Goal: Information Seeking & Learning: Check status

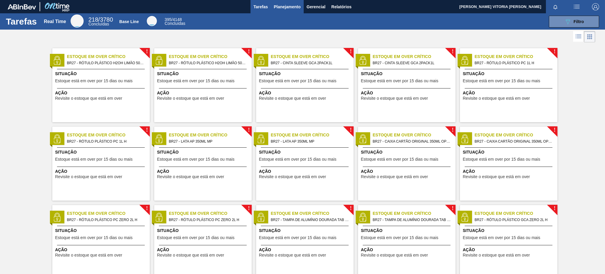
click at [282, 9] on span "Planejamento" at bounding box center [287, 6] width 27 height 7
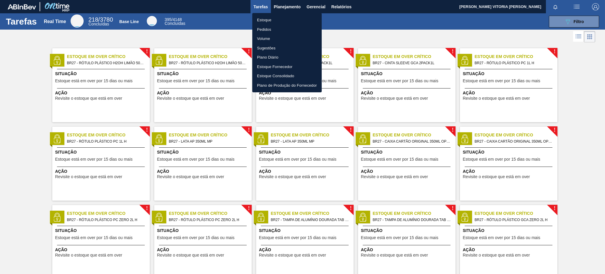
click at [285, 19] on li "Estoque" at bounding box center [286, 19] width 69 height 9
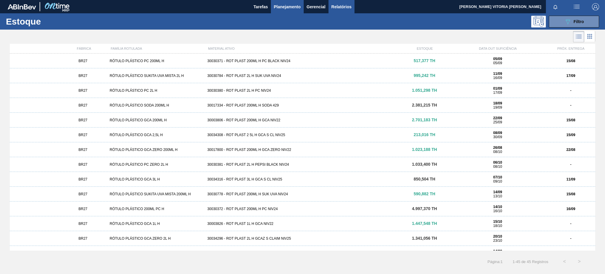
click at [343, 8] on span "Relatórios" at bounding box center [342, 6] width 20 height 7
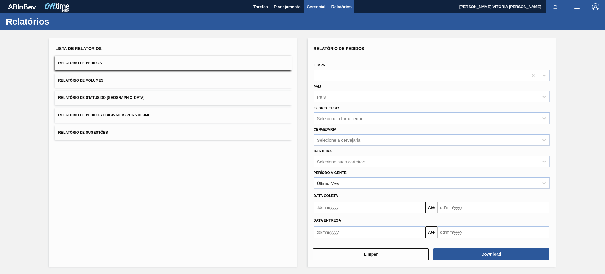
click at [320, 4] on span "Gerencial" at bounding box center [316, 6] width 19 height 7
click at [298, 4] on div at bounding box center [302, 137] width 605 height 274
click at [284, 3] on span "Planejamento" at bounding box center [287, 6] width 27 height 7
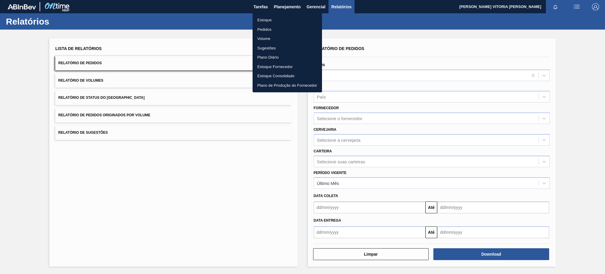
click at [273, 58] on li "Plano Diário" at bounding box center [287, 57] width 69 height 9
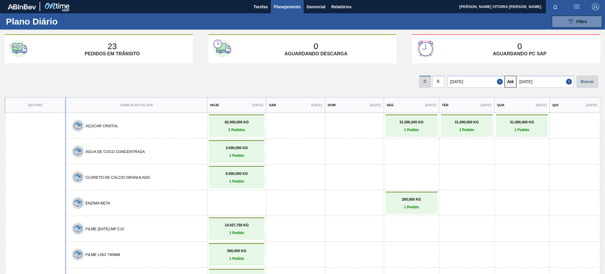
click at [436, 85] on div "E" at bounding box center [439, 82] width 12 height 12
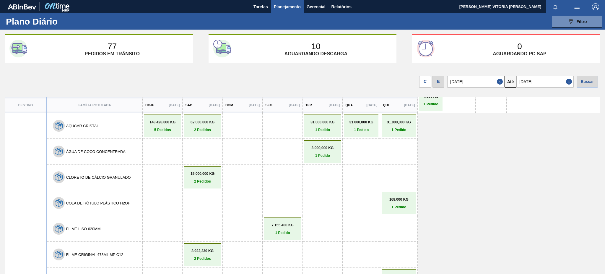
scroll to position [39, 0]
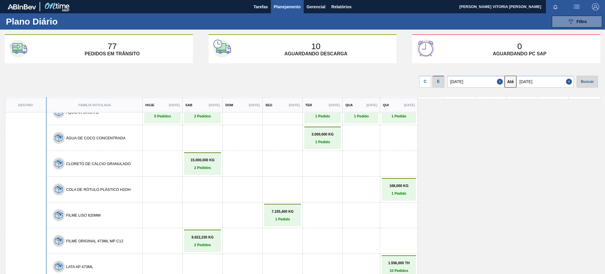
click at [209, 166] on p "2 Pedidos" at bounding box center [203, 168] width 34 height 4
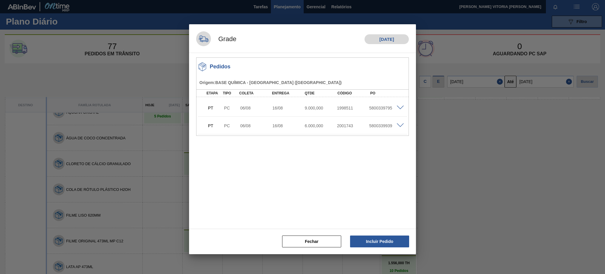
click at [465, 53] on div at bounding box center [302, 137] width 605 height 274
click at [313, 240] on button "Fechar" at bounding box center [311, 241] width 59 height 12
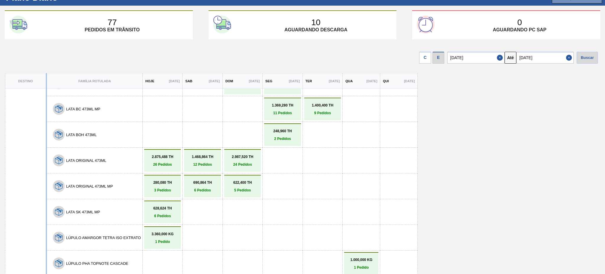
scroll to position [211, 0]
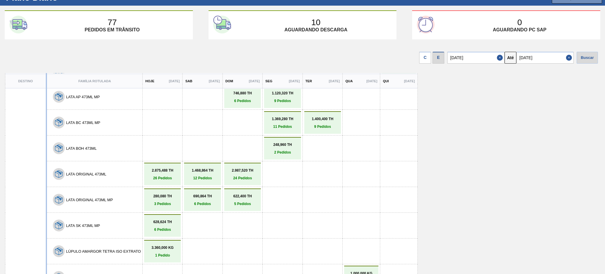
click at [174, 168] on p "2.875,488 TH" at bounding box center [163, 170] width 34 height 4
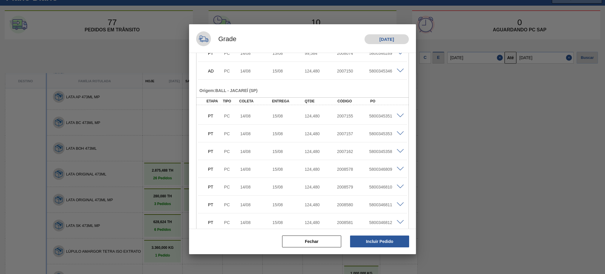
scroll to position [399, 0]
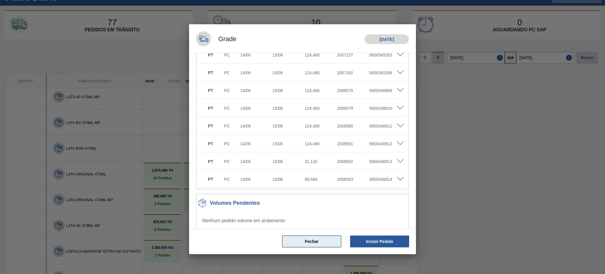
click at [319, 244] on button "Fechar" at bounding box center [311, 241] width 59 height 12
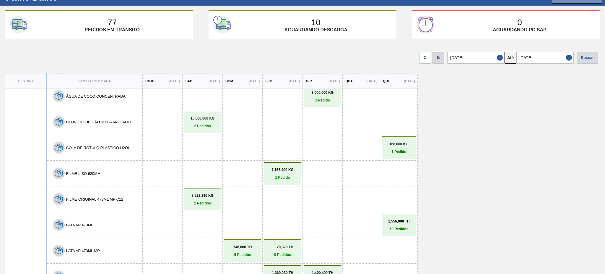
scroll to position [14, 0]
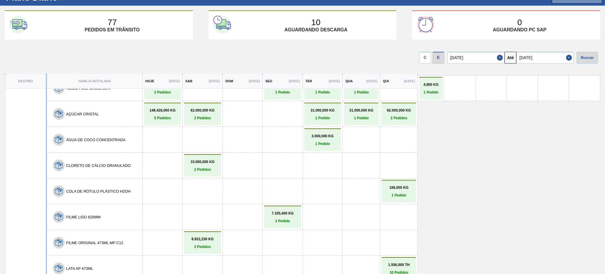
click at [201, 244] on p "2 Pedidos" at bounding box center [203, 246] width 34 height 4
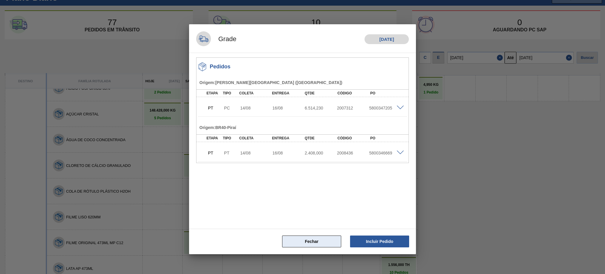
click at [317, 241] on button "Fechar" at bounding box center [311, 241] width 59 height 12
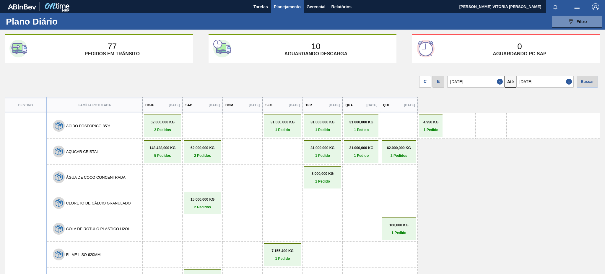
click at [211, 201] on link "15.000,000 KG 2 Pedidos" at bounding box center [203, 203] width 34 height 12
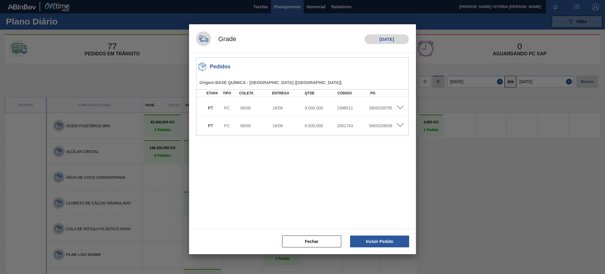
drag, startPoint x: 493, startPoint y: 209, endPoint x: 355, endPoint y: 134, distance: 157.2
click at [492, 210] on div at bounding box center [302, 137] width 605 height 274
click at [327, 242] on button "Fechar" at bounding box center [311, 241] width 59 height 12
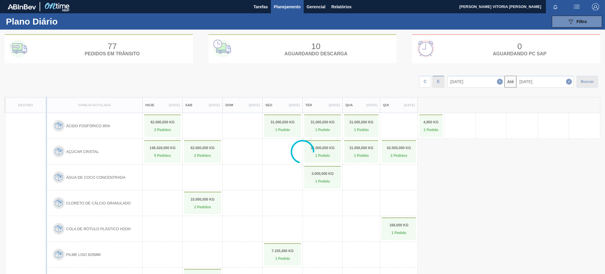
click at [201, 198] on div at bounding box center [302, 152] width 605 height 244
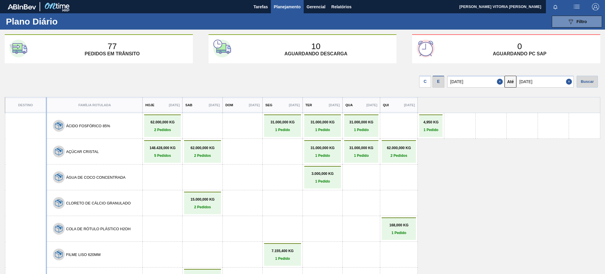
click at [210, 192] on div "15.000,000 KG 2 Pedidos" at bounding box center [202, 203] width 37 height 22
click at [205, 208] on div "15.000,000 KG 2 Pedidos" at bounding box center [202, 203] width 37 height 22
click at [206, 205] on p "2 Pedidos" at bounding box center [203, 207] width 34 height 4
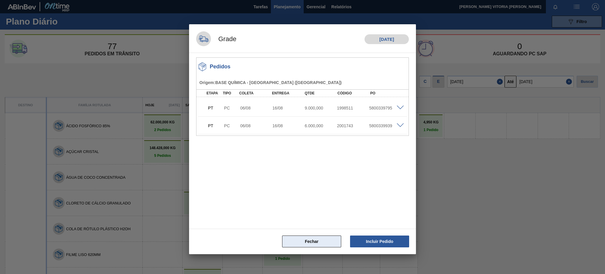
click at [319, 240] on button "Fechar" at bounding box center [311, 241] width 59 height 12
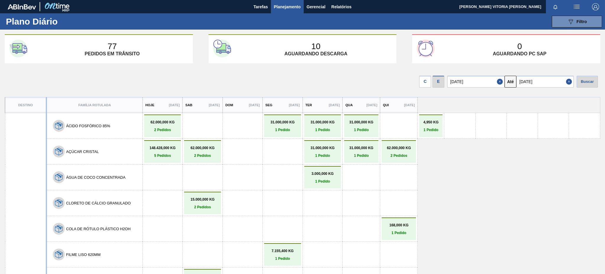
click at [161, 123] on p "62.000,000 KG" at bounding box center [163, 122] width 34 height 4
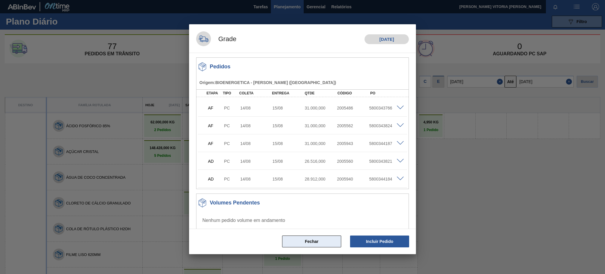
click at [325, 243] on button "Fechar" at bounding box center [311, 241] width 59 height 12
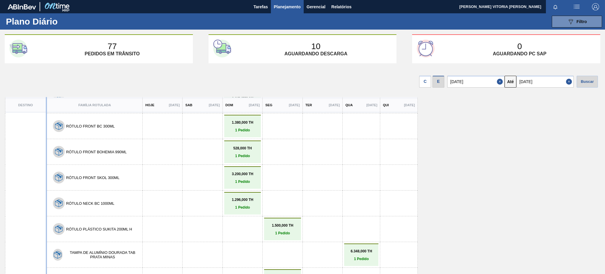
scroll to position [644, 0]
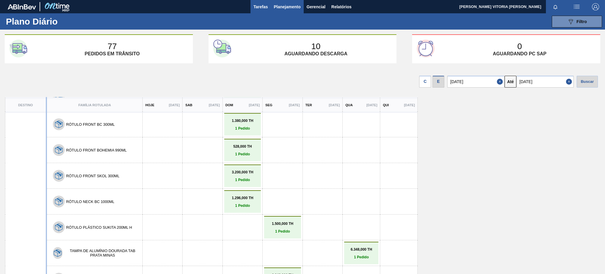
click at [256, 6] on span "Tarefas" at bounding box center [261, 6] width 14 height 7
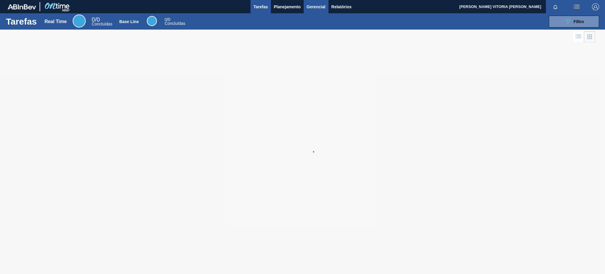
click at [313, 10] on span "Gerencial" at bounding box center [316, 6] width 19 height 7
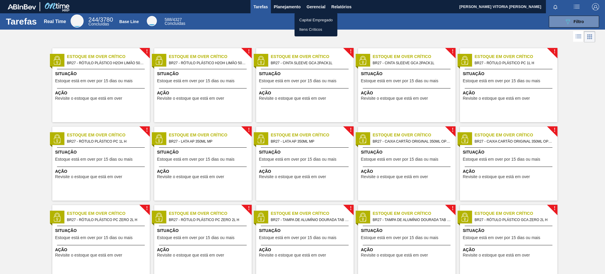
click at [292, 7] on div at bounding box center [302, 137] width 605 height 274
click at [290, 6] on span "Planejamento" at bounding box center [287, 6] width 27 height 7
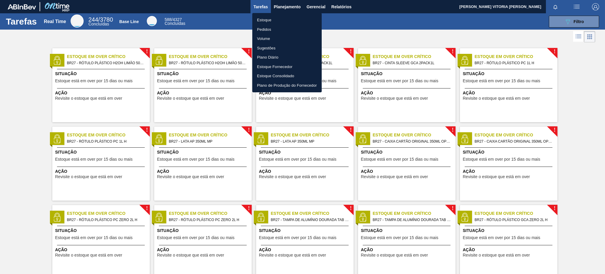
click at [283, 22] on li "Estoque" at bounding box center [286, 19] width 69 height 9
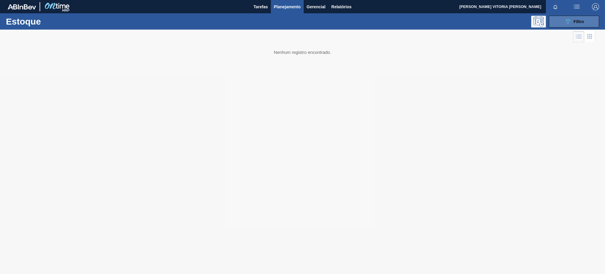
click at [590, 20] on button "089F7B8B-B2A5-4AFE-B5C0-19BA573D28AC Filtro" at bounding box center [574, 22] width 50 height 12
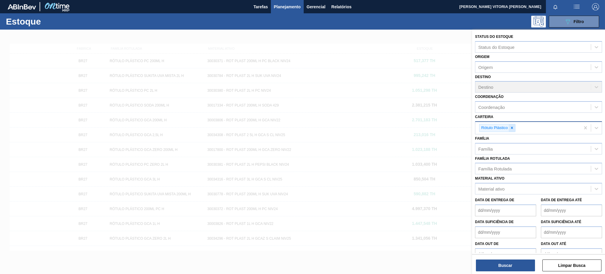
click at [510, 127] on div at bounding box center [512, 127] width 7 height 7
click at [512, 186] on div "Material ativo" at bounding box center [534, 188] width 116 height 9
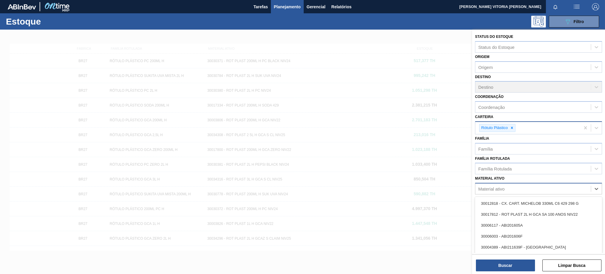
paste ativo "30030371"
type ativo "30030371"
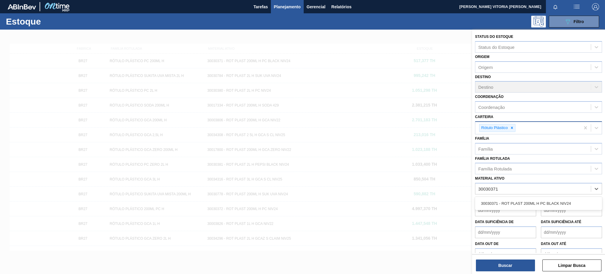
click at [527, 197] on div "30030371 - ROT PLAST 200ML H PC BLACK NIV24" at bounding box center [538, 203] width 127 height 13
click at [530, 200] on div "30030371 - ROT PLAST 200ML H PC BLACK NIV24" at bounding box center [538, 203] width 127 height 11
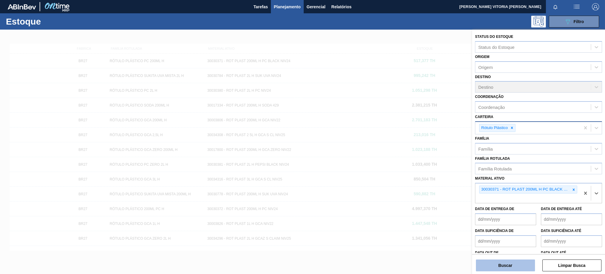
click at [515, 265] on button "Buscar" at bounding box center [505, 265] width 59 height 12
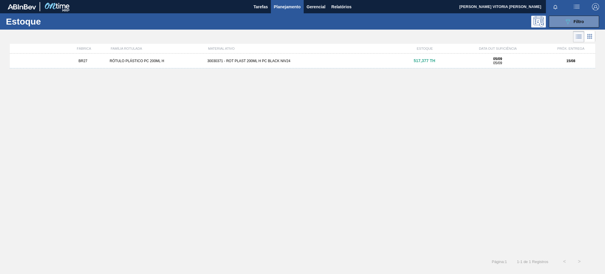
click at [505, 59] on div "05/09 05/09" at bounding box center [497, 61] width 93 height 8
